Goal: Check status: Check status

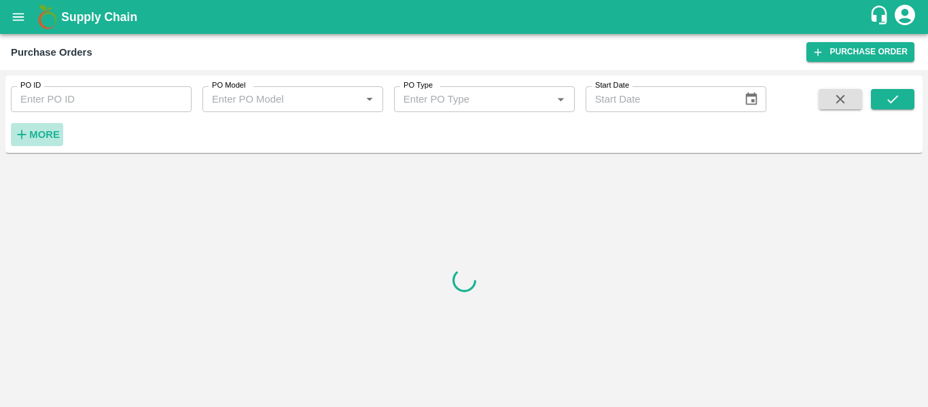
drag, startPoint x: 58, startPoint y: 145, endPoint x: 52, endPoint y: 141, distance: 8.3
click at [52, 141] on button "More" at bounding box center [37, 134] width 52 height 23
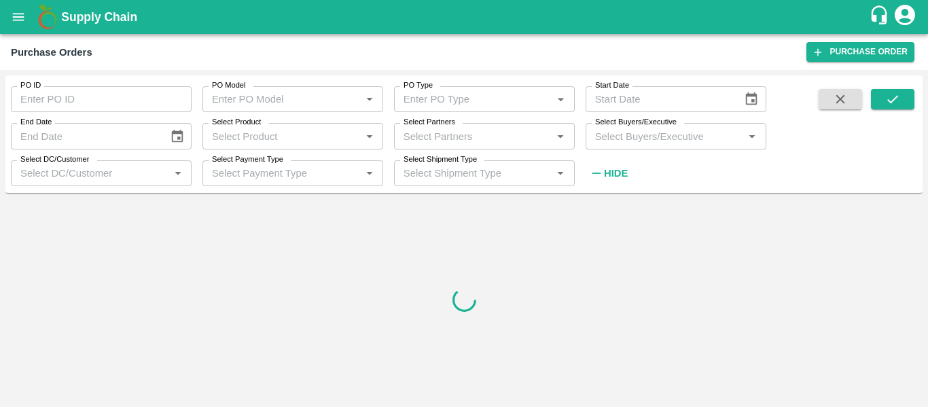
click at [434, 122] on label "Select Partners" at bounding box center [429, 122] width 52 height 11
click at [434, 127] on input "Select Partners" at bounding box center [473, 136] width 150 height 18
click at [422, 136] on input "Select Partners" at bounding box center [473, 136] width 150 height 18
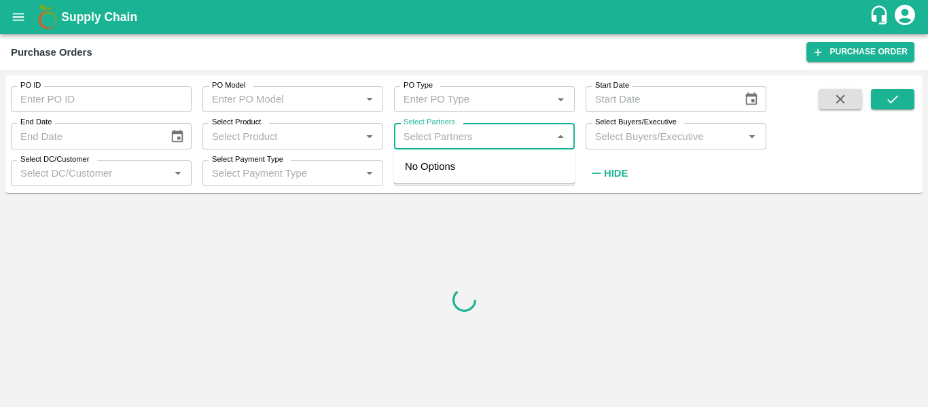
paste input "9284265890"
type input "9284265890"
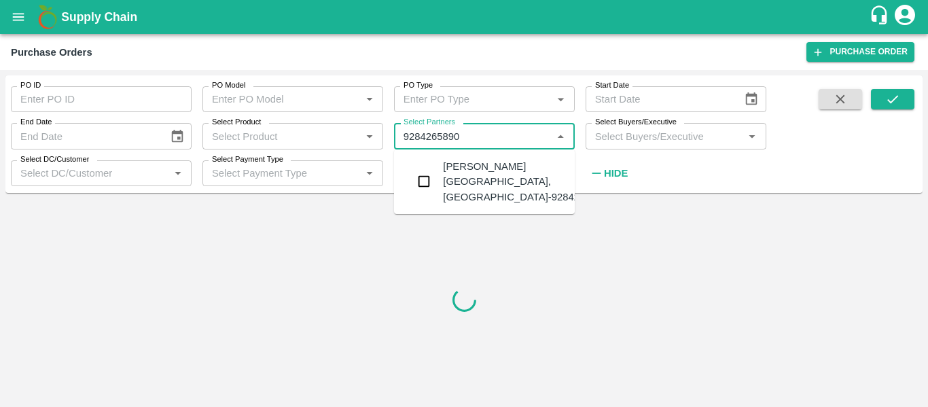
click at [452, 196] on div "Mahesh Rajendra Turkane -Pimpalwadi, Ahmednagar-9284265890" at bounding box center [525, 181] width 164 height 45
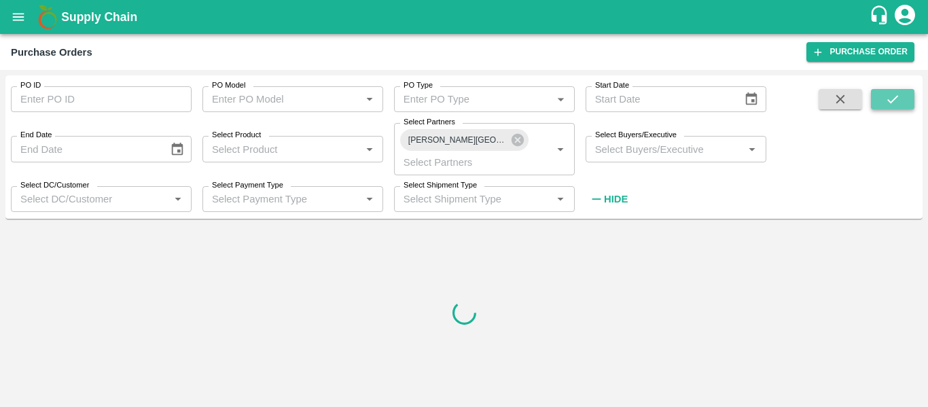
click at [895, 99] on icon "submit" at bounding box center [892, 99] width 15 height 15
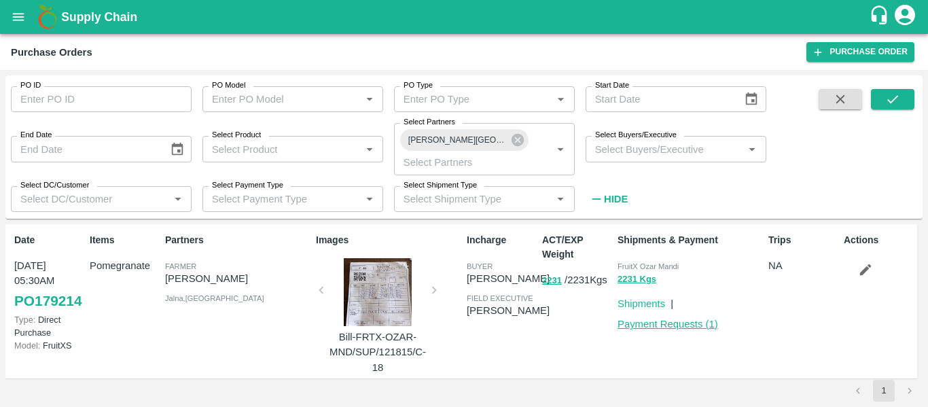
click at [665, 325] on link "Payment Requests ( 1 )" at bounding box center [667, 323] width 100 height 11
click at [885, 98] on icon "submit" at bounding box center [892, 99] width 15 height 15
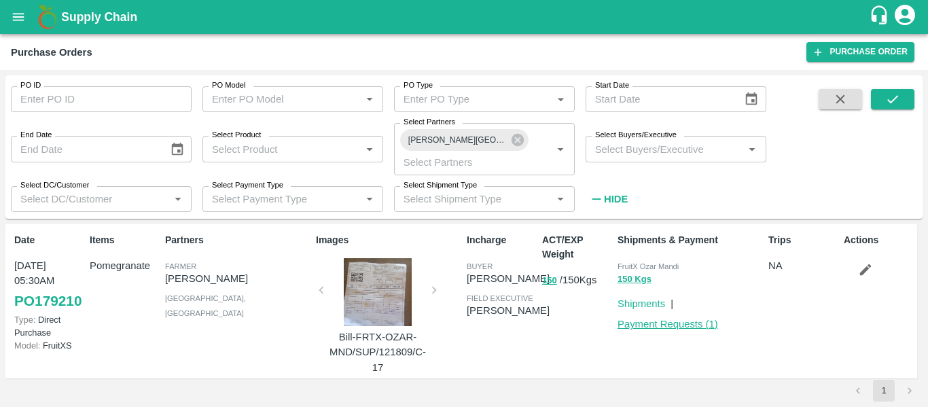
click at [644, 323] on link "Payment Requests ( 1 )" at bounding box center [667, 323] width 100 height 11
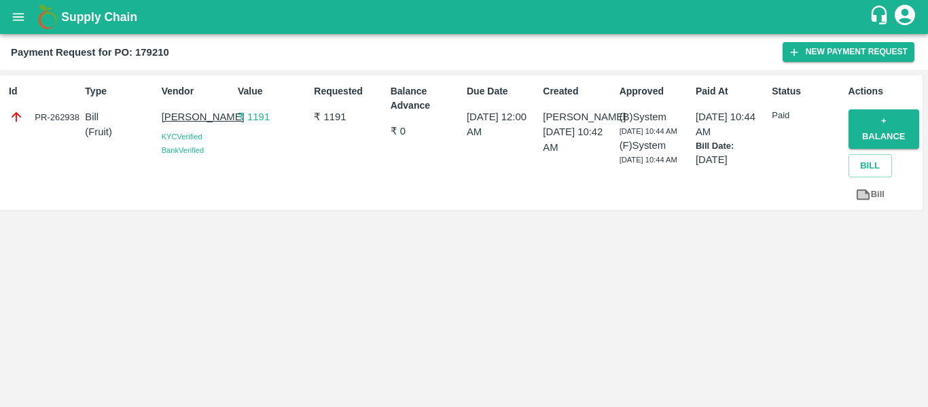
drag, startPoint x: 701, startPoint y: 133, endPoint x: 732, endPoint y: 132, distance: 31.2
click at [732, 132] on p "[DATE] 10:44 AM" at bounding box center [730, 124] width 71 height 31
click at [676, 130] on span "[DATE] 10:44 AM" at bounding box center [648, 131] width 58 height 8
drag, startPoint x: 697, startPoint y: 130, endPoint x: 743, endPoint y: 130, distance: 46.9
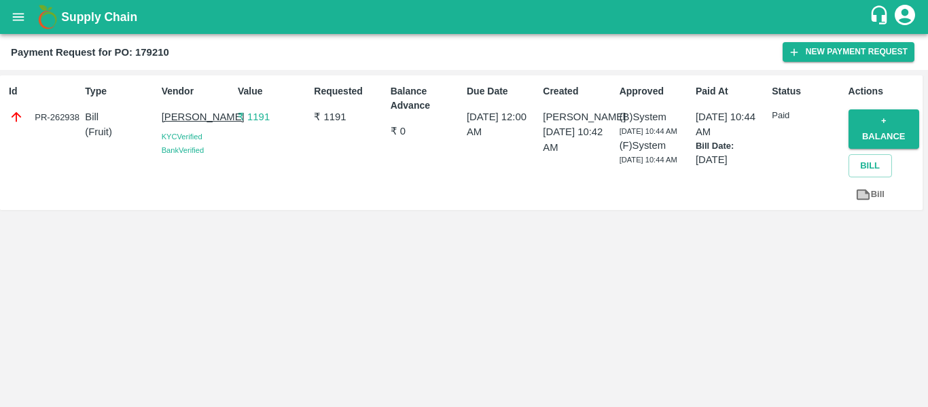
click at [743, 130] on p "[DATE] 10:44 AM" at bounding box center [730, 124] width 71 height 31
drag, startPoint x: 743, startPoint y: 130, endPoint x: 699, endPoint y: 134, distance: 44.3
click at [699, 134] on p "[DATE] 10:44 AM" at bounding box center [730, 124] width 71 height 31
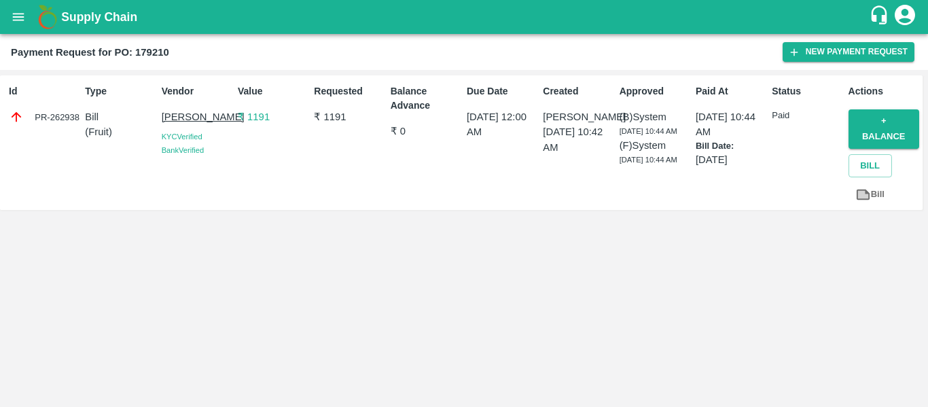
drag, startPoint x: 694, startPoint y: 133, endPoint x: 754, endPoint y: 132, distance: 60.4
click at [754, 132] on div "Paid At [DATE] 10:44 AM Bill Date: [DATE]" at bounding box center [728, 143] width 76 height 128
click at [755, 130] on p "[DATE] 10:44 AM" at bounding box center [730, 124] width 71 height 31
drag, startPoint x: 693, startPoint y: 130, endPoint x: 737, endPoint y: 130, distance: 43.5
click at [737, 130] on div "Paid At [DATE] 10:44 AM Bill Date: [DATE]" at bounding box center [728, 143] width 76 height 128
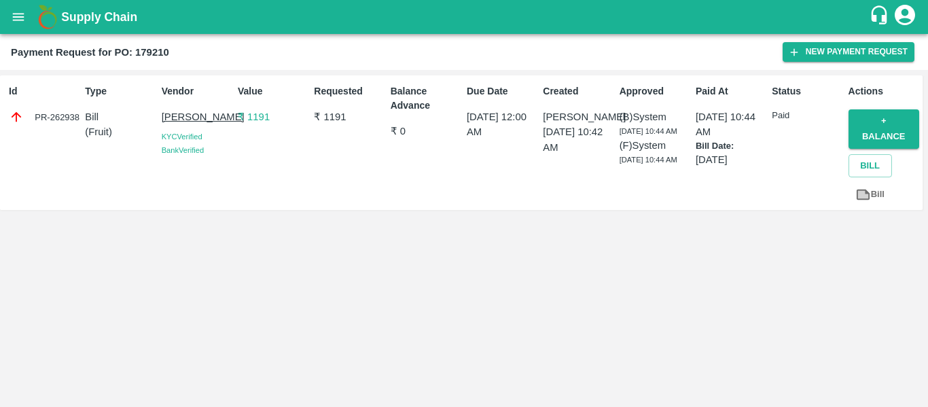
click at [737, 130] on p "[DATE] 10:44 AM" at bounding box center [730, 124] width 71 height 31
drag, startPoint x: 699, startPoint y: 128, endPoint x: 745, endPoint y: 126, distance: 46.3
click at [745, 126] on p "[DATE] 10:44 AM" at bounding box center [730, 124] width 71 height 31
drag, startPoint x: 745, startPoint y: 126, endPoint x: 695, endPoint y: 106, distance: 53.3
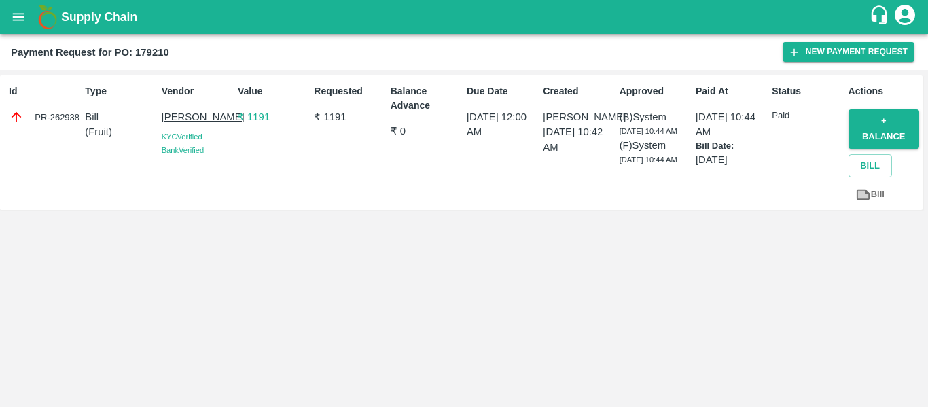
click at [695, 106] on div "Paid At [DATE] 10:44 AM Bill Date: [DATE]" at bounding box center [728, 143] width 76 height 128
drag, startPoint x: 694, startPoint y: 118, endPoint x: 754, endPoint y: 158, distance: 72.1
click at [754, 158] on div "Paid At [DATE] 10:44 AM Bill Date: [DATE]" at bounding box center [728, 143] width 76 height 128
click at [754, 158] on p "[DATE]" at bounding box center [730, 159] width 71 height 15
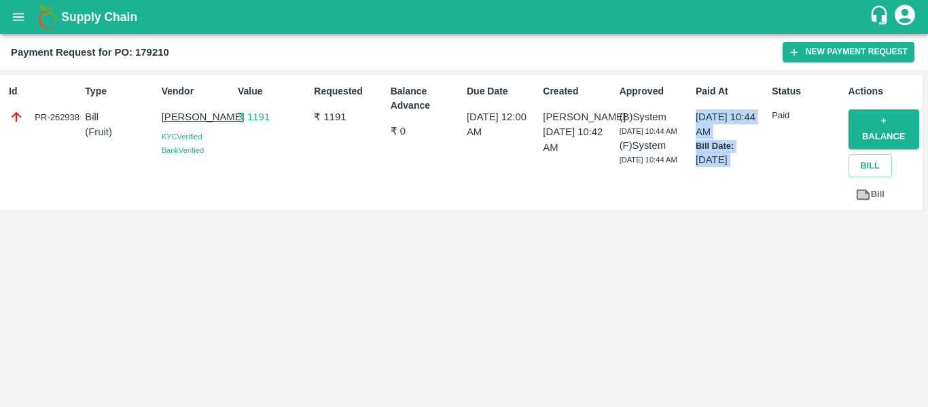
drag, startPoint x: 754, startPoint y: 158, endPoint x: 692, endPoint y: 108, distance: 79.7
click at [692, 108] on div "Paid At [DATE] 10:44 AM Bill Date: [DATE]" at bounding box center [728, 143] width 76 height 128
drag, startPoint x: 692, startPoint y: 109, endPoint x: 750, endPoint y: 175, distance: 88.0
click at [750, 175] on div "Paid At [DATE] 10:44 AM Bill Date: [DATE]" at bounding box center [728, 143] width 76 height 128
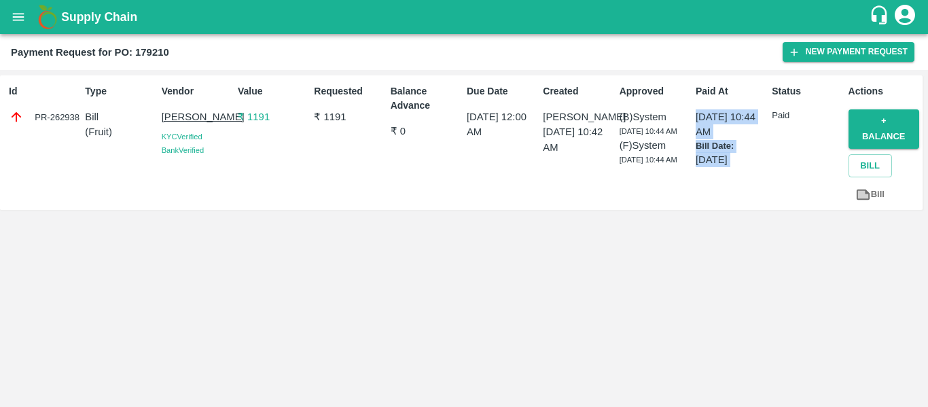
click at [750, 166] on p "[DATE]" at bounding box center [730, 159] width 71 height 15
drag, startPoint x: 751, startPoint y: 160, endPoint x: 694, endPoint y: 88, distance: 91.3
click at [694, 88] on div "Paid At [DATE] 10:44 AM Bill Date: [DATE]" at bounding box center [728, 143] width 76 height 128
drag, startPoint x: 694, startPoint y: 88, endPoint x: 758, endPoint y: 173, distance: 106.6
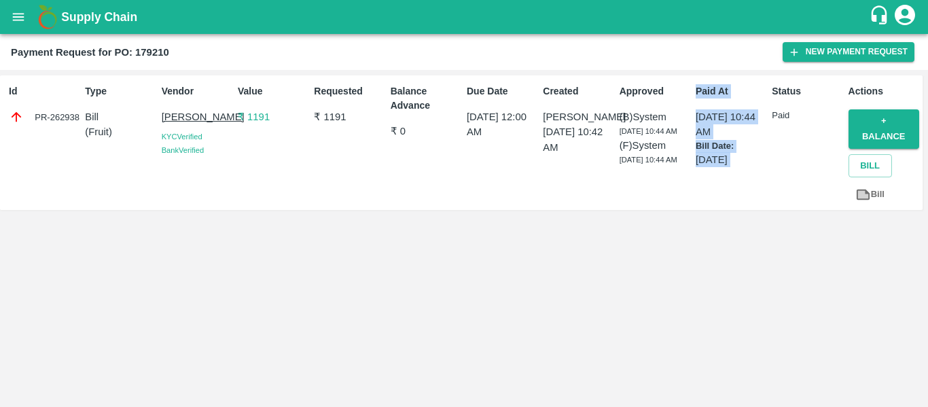
click at [758, 173] on div "Paid At [DATE] 10:44 AM Bill Date: [DATE]" at bounding box center [728, 143] width 76 height 128
click at [758, 172] on div "Paid At [DATE] 10:44 AM Bill Date: [DATE]" at bounding box center [728, 143] width 76 height 128
drag, startPoint x: 754, startPoint y: 158, endPoint x: 695, endPoint y: 90, distance: 89.6
click at [695, 90] on div "Paid At [DATE] 10:44 AM Bill Date: [DATE]" at bounding box center [728, 143] width 76 height 128
click at [695, 90] on p "Paid At" at bounding box center [730, 91] width 71 height 14
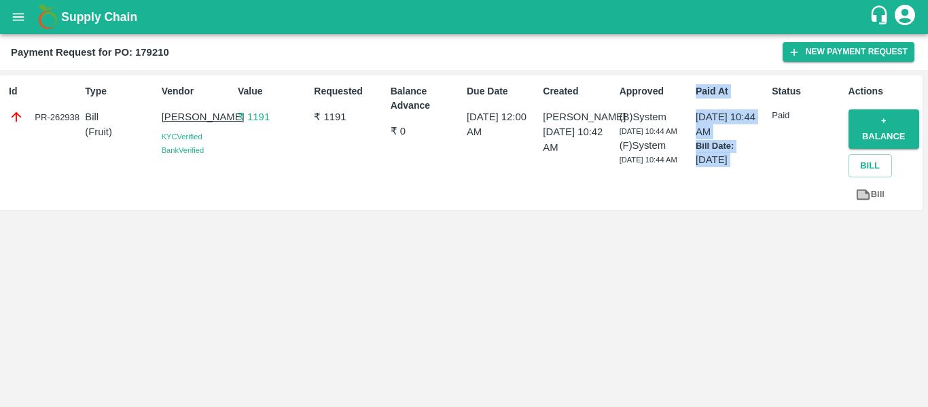
drag, startPoint x: 695, startPoint y: 90, endPoint x: 746, endPoint y: 173, distance: 98.2
click at [746, 173] on div "Paid At [DATE] 10:44 AM Bill Date: [DATE]" at bounding box center [728, 143] width 76 height 128
click at [747, 168] on div "Paid At [DATE] 10:44 AM Bill Date: [DATE]" at bounding box center [728, 143] width 76 height 128
drag, startPoint x: 750, startPoint y: 160, endPoint x: 695, endPoint y: 116, distance: 70.5
click at [695, 117] on div "[DATE] 10:44 AM Bill Date: [DATE]" at bounding box center [730, 138] width 71 height 58
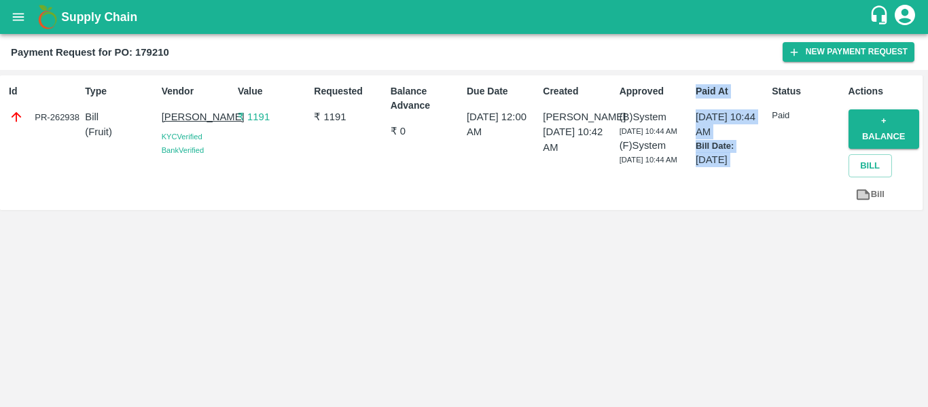
click at [695, 116] on p "[DATE] 10:44 AM" at bounding box center [730, 124] width 71 height 31
drag, startPoint x: 693, startPoint y: 115, endPoint x: 763, endPoint y: 162, distance: 83.8
click at [763, 162] on div "Paid At [DATE] 10:44 AM Bill Date: [DATE]" at bounding box center [728, 143] width 76 height 128
click at [763, 162] on p "[DATE]" at bounding box center [730, 159] width 71 height 15
drag, startPoint x: 760, startPoint y: 162, endPoint x: 0, endPoint y: 42, distance: 769.1
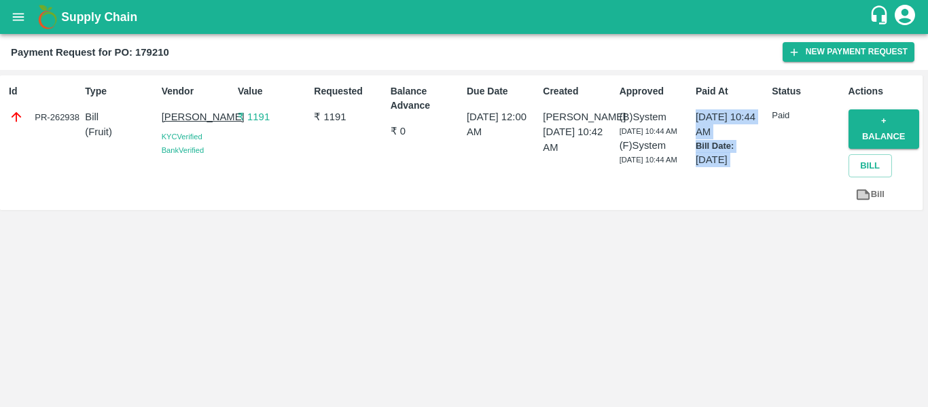
click at [0, 42] on main "Payment Request for PO: 179210 New Payment Request Id PR-262938 Type Bill ( Fru…" at bounding box center [464, 220] width 928 height 373
click at [270, 51] on div "Payment Request for PO: 179210" at bounding box center [396, 52] width 771 height 18
drag, startPoint x: 11, startPoint y: 45, endPoint x: 765, endPoint y: 168, distance: 763.6
click at [765, 168] on main "Payment Request for PO: 179210 New Payment Request Id PR-262938 Type Bill ( Fru…" at bounding box center [464, 220] width 928 height 373
click at [765, 168] on div "Paid At [DATE] 10:44 AM Bill Date: [DATE]" at bounding box center [728, 143] width 76 height 128
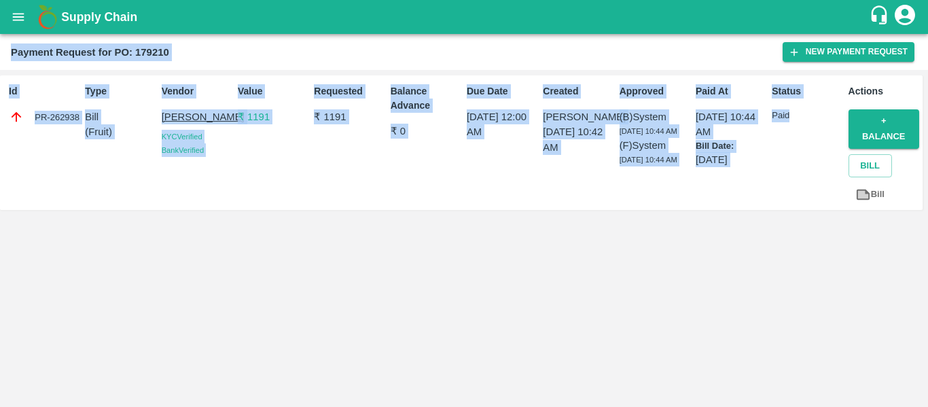
drag, startPoint x: 808, startPoint y: 114, endPoint x: 0, endPoint y: 54, distance: 810.2
click at [0, 54] on main "Payment Request for PO: 179210 New Payment Request Id PR-262938 Type Bill ( Fru…" at bounding box center [464, 220] width 928 height 373
click at [0, 54] on div "Payment Request for PO: 179210 New Payment Request" at bounding box center [464, 52] width 928 height 36
drag, startPoint x: 20, startPoint y: 52, endPoint x: 812, endPoint y: 141, distance: 796.7
click at [813, 143] on main "Payment Request for PO: 179210 New Payment Request Id PR-262938 Type Bill ( Fru…" at bounding box center [464, 220] width 928 height 373
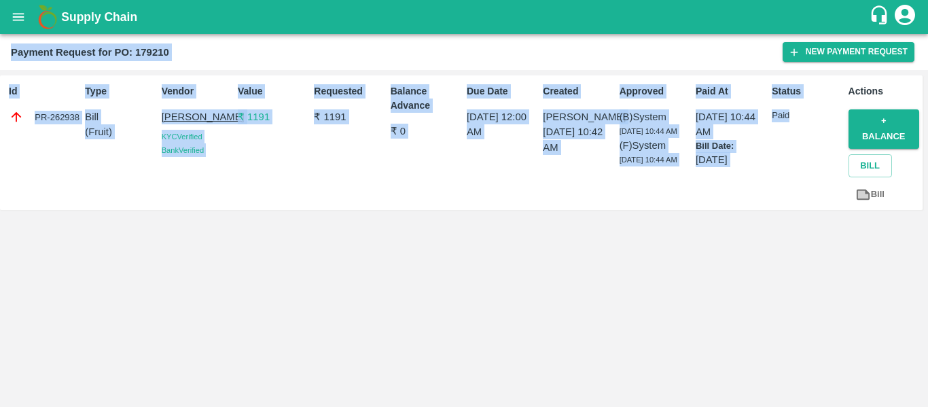
click at [802, 122] on p "Paid" at bounding box center [806, 115] width 71 height 13
